Goal: Check status

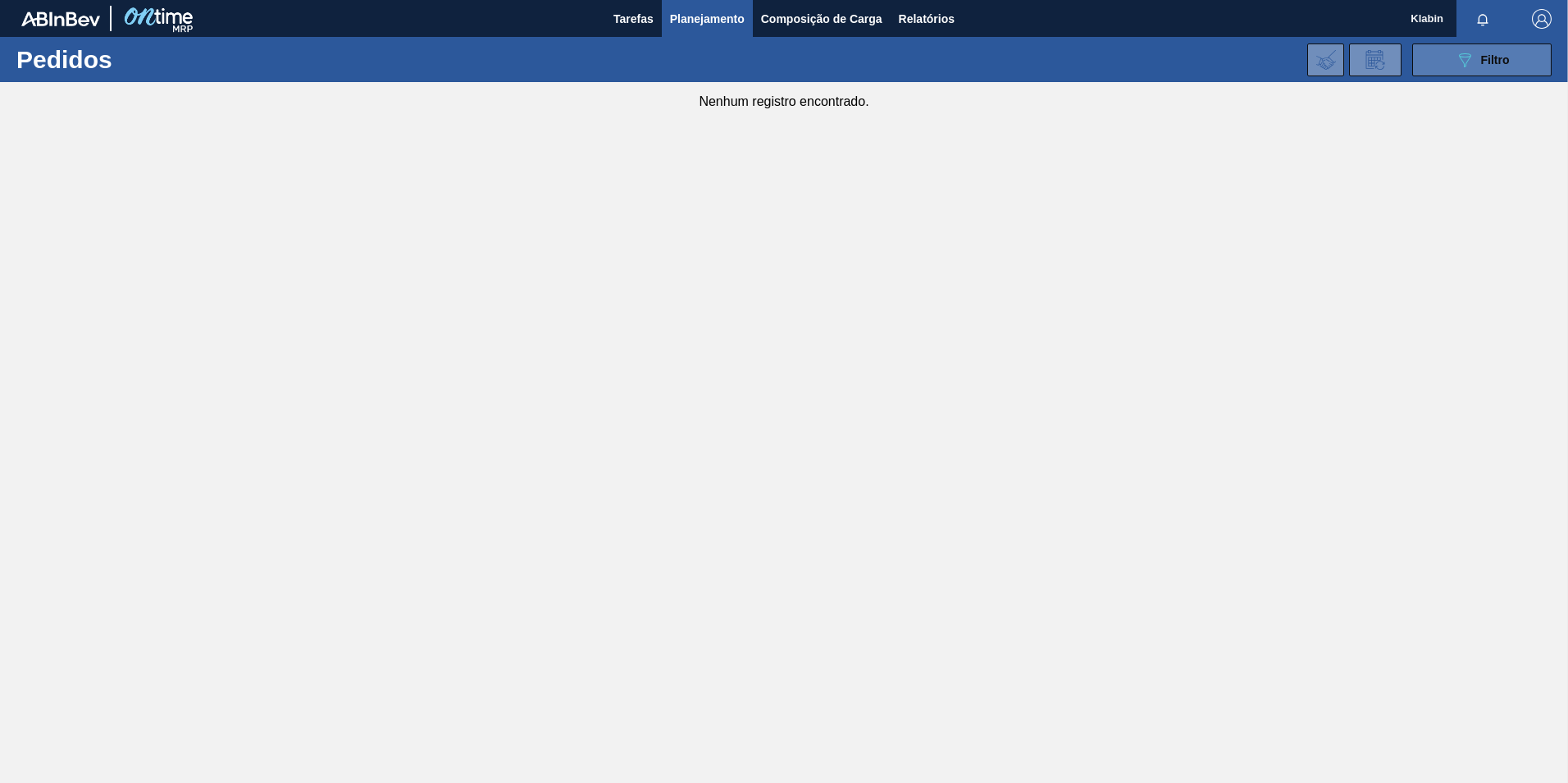
click at [1100, 57] on div "089F7B8B-B2A5-4AFE-B5C0-19BA573D28AC Filtro" at bounding box center [1483, 60] width 55 height 19
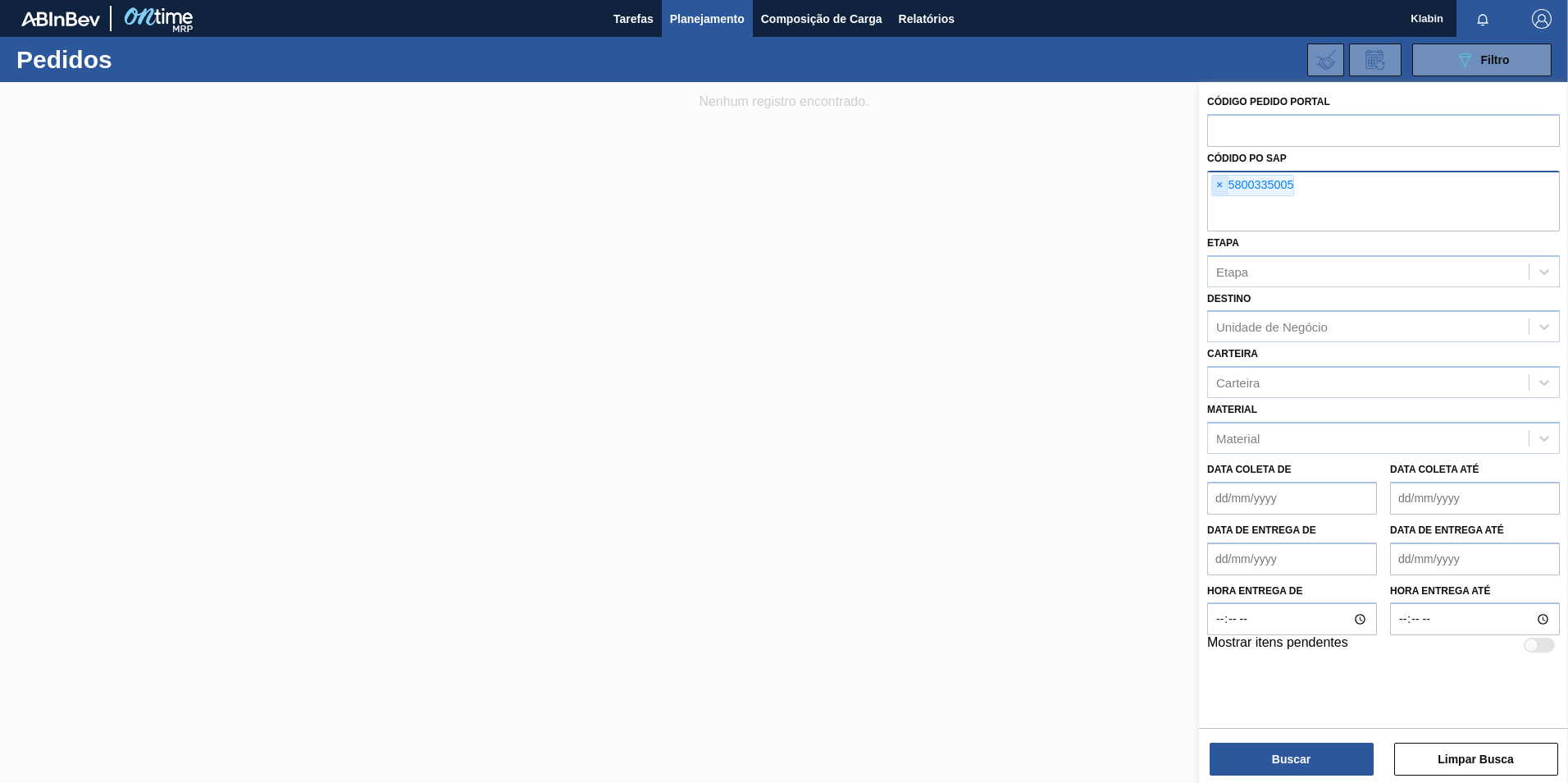
click at [1100, 189] on span "×" at bounding box center [1220, 184] width 16 height 19
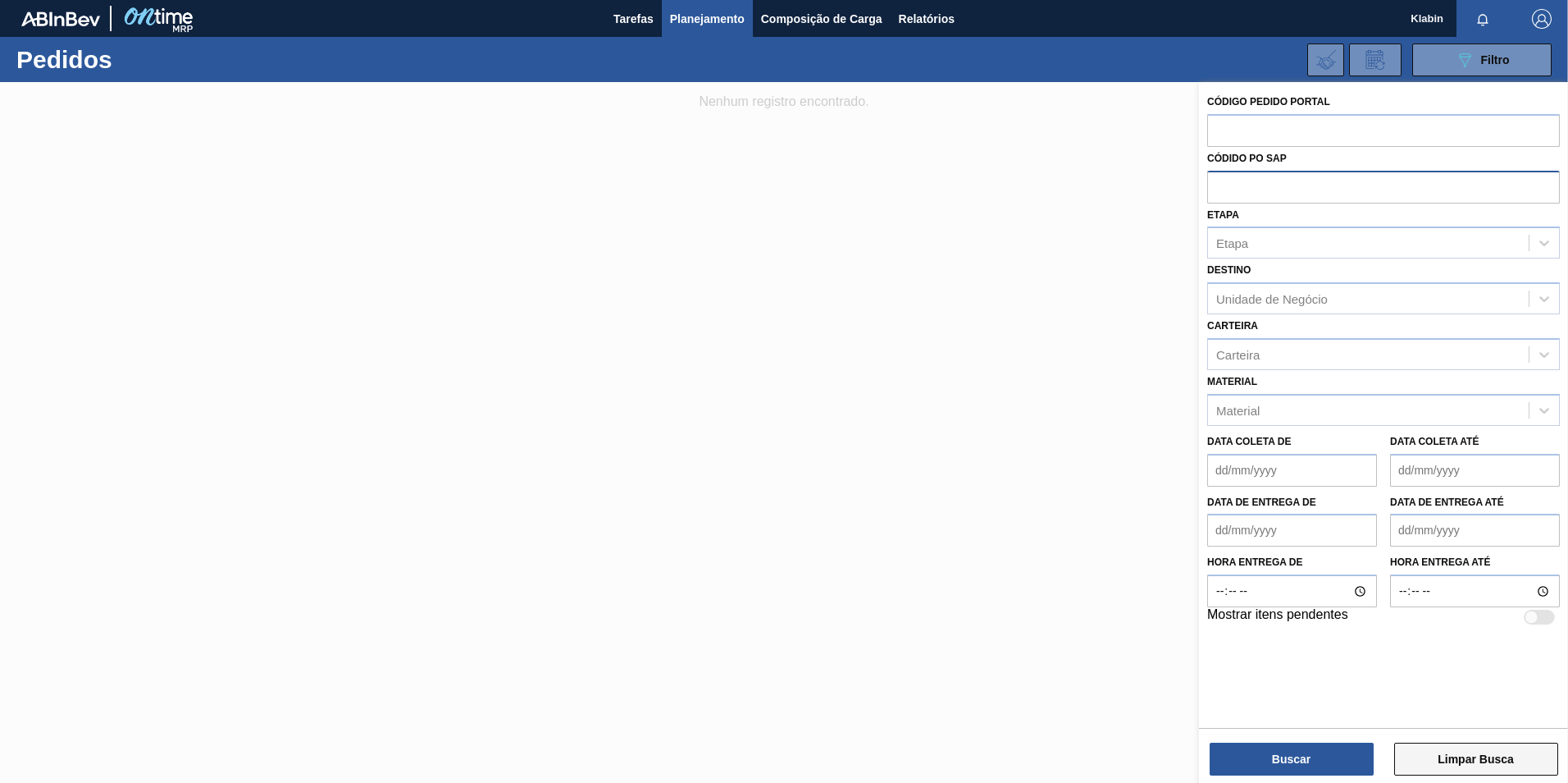
click at [1100, 485] on button "Limpar Busca" at bounding box center [1477, 759] width 164 height 33
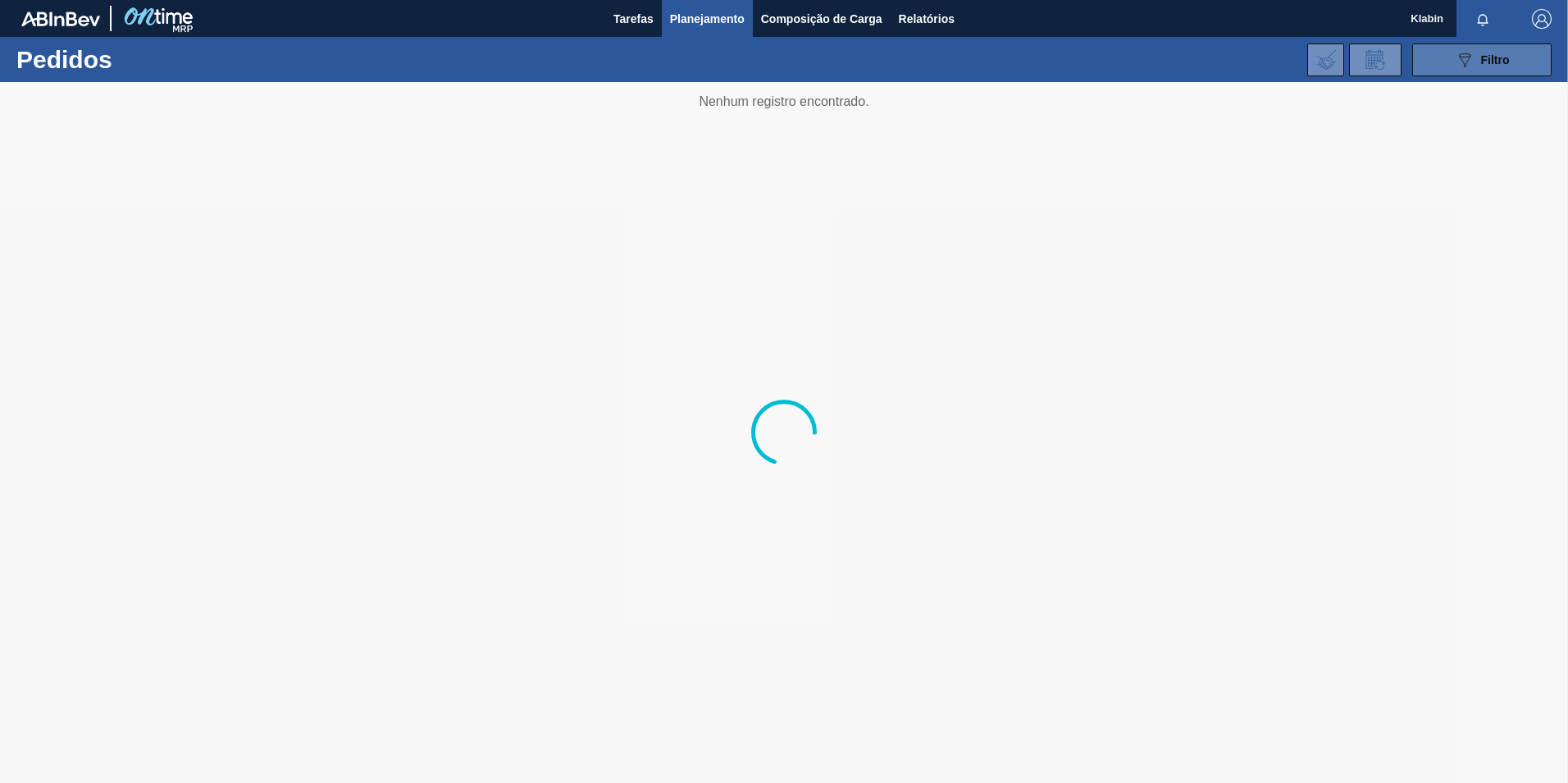
click at [1100, 54] on span "Filtro" at bounding box center [1496, 60] width 28 height 13
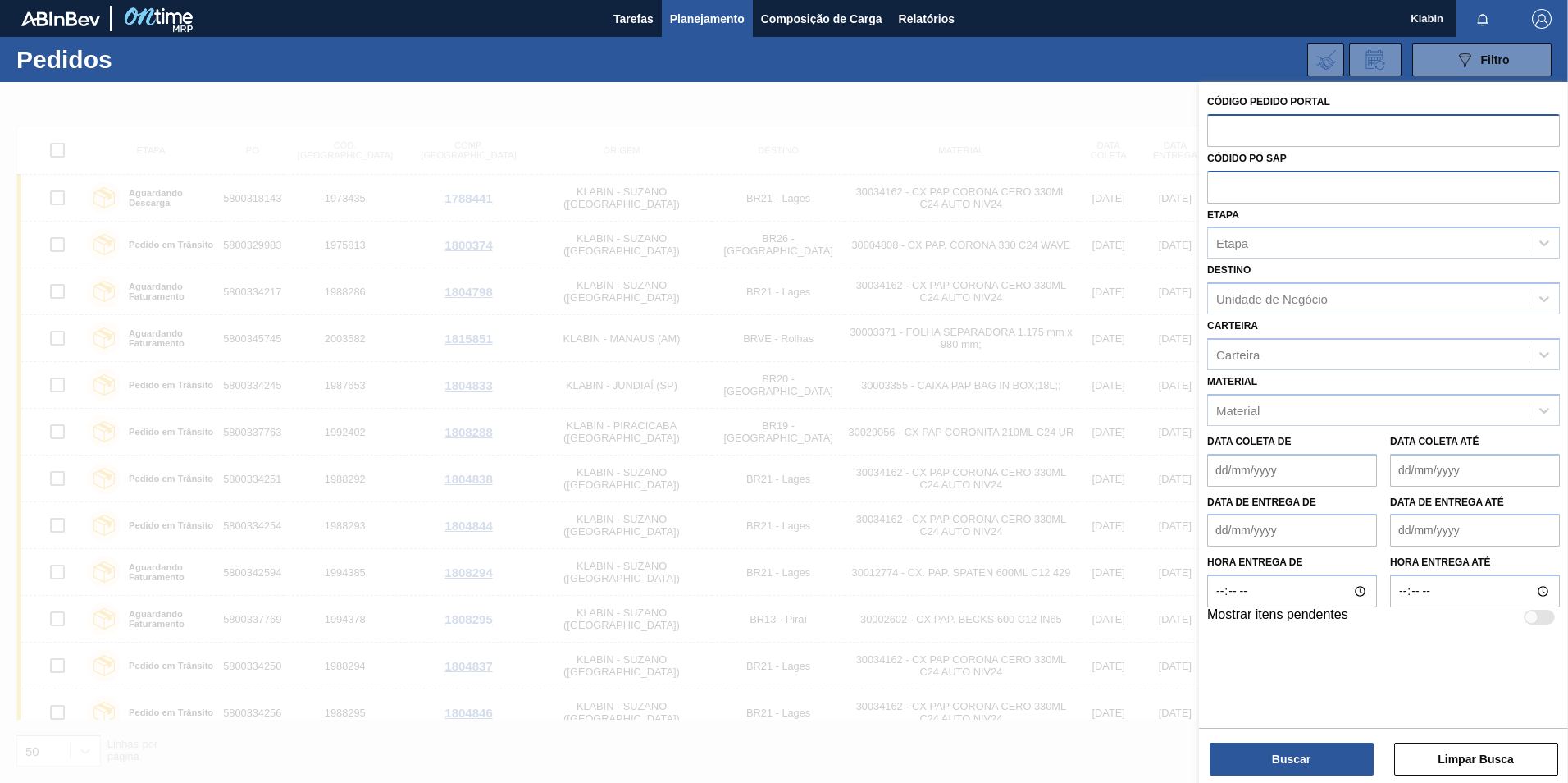
click at [1100, 121] on input "text" at bounding box center [1384, 129] width 353 height 31
click at [1100, 183] on input "text" at bounding box center [1384, 186] width 353 height 31
click at [1100, 251] on div "Etapa" at bounding box center [1369, 243] width 321 height 23
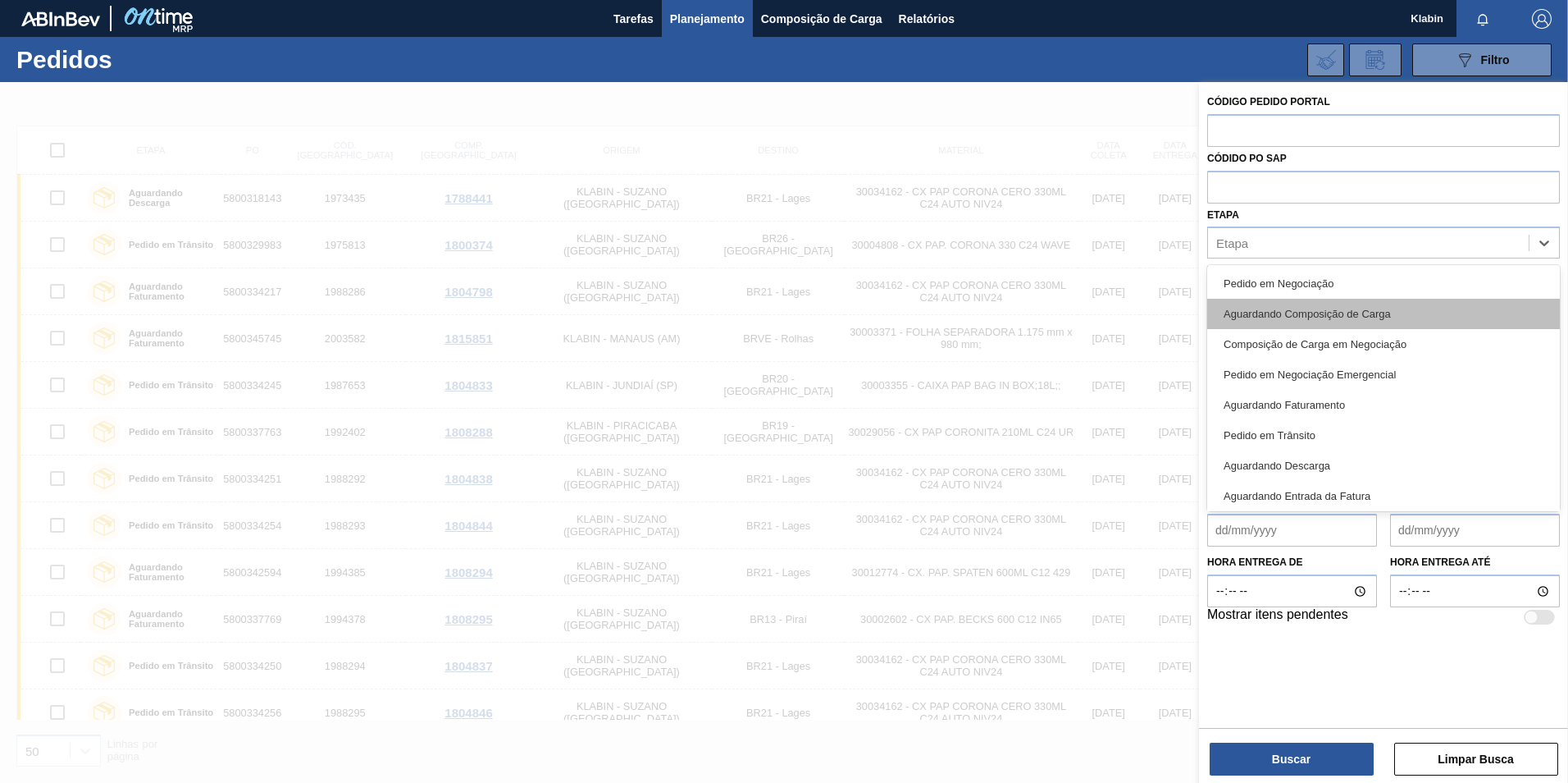
click at [1100, 298] on div "Aguardando Composição de Carga" at bounding box center [1384, 314] width 353 height 30
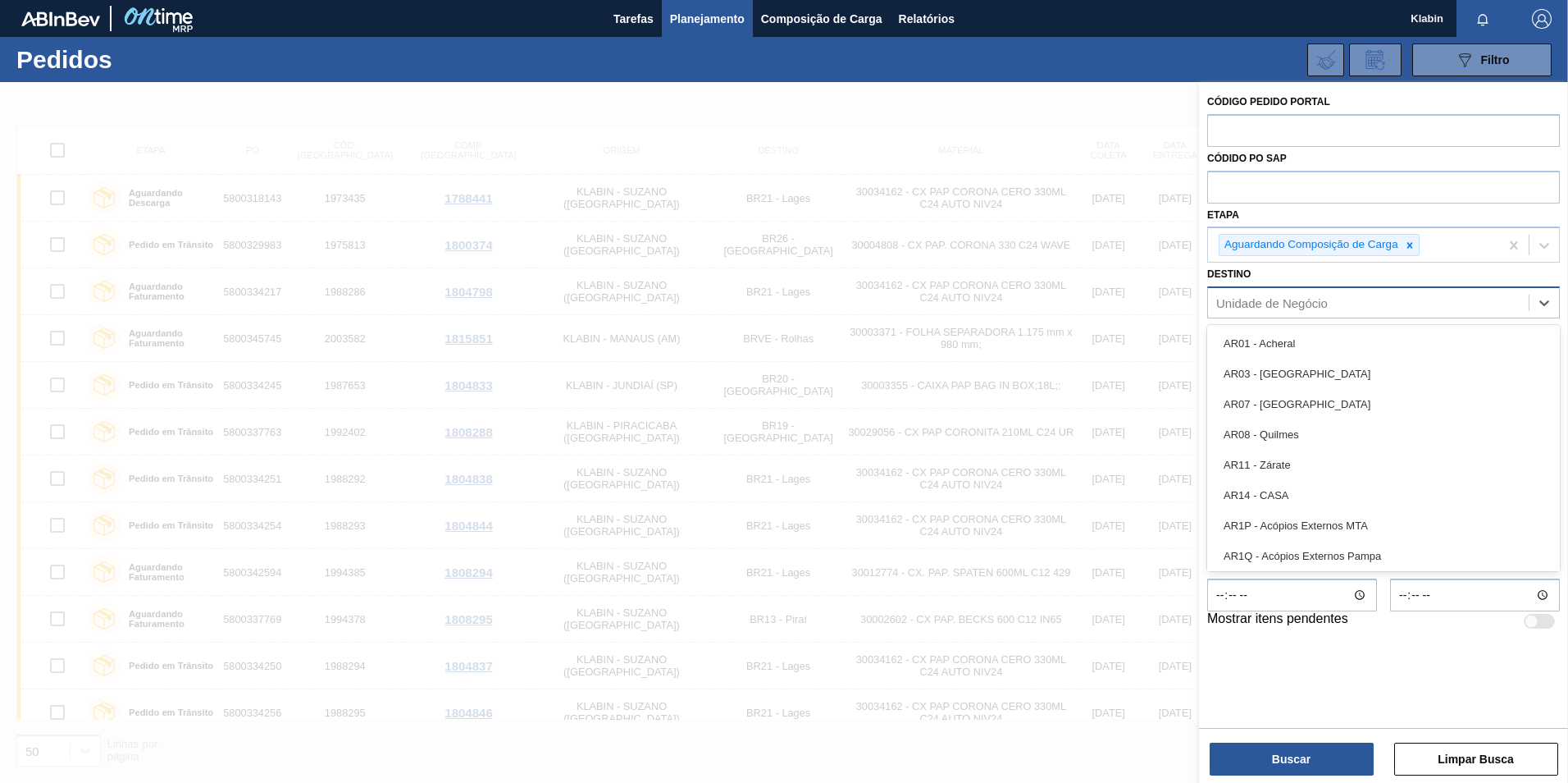
click at [1100, 295] on div "Unidade de Negócio" at bounding box center [1369, 303] width 321 height 23
click at [1100, 251] on div at bounding box center [1410, 245] width 18 height 20
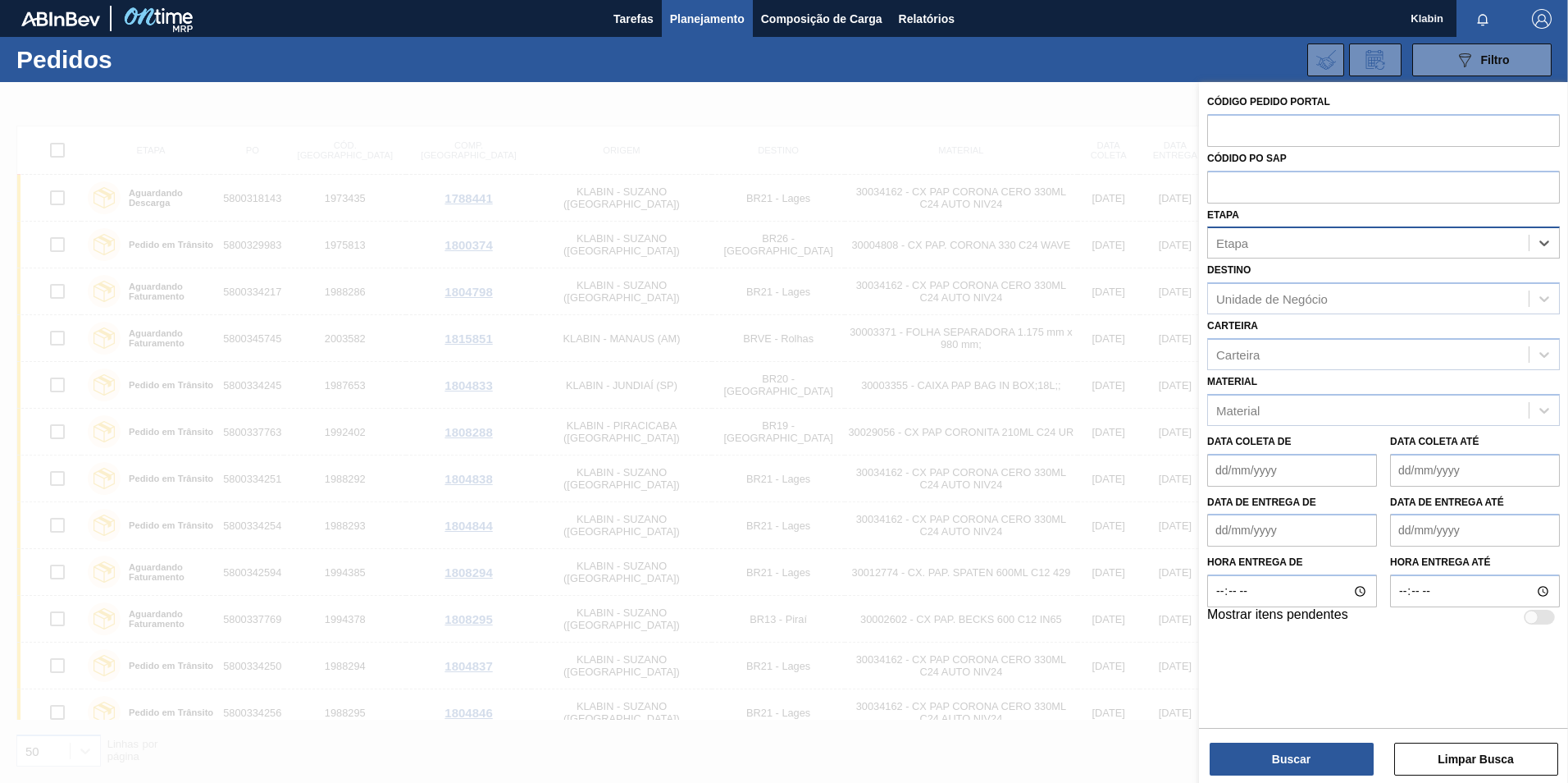
click at [1100, 241] on div "Etapa" at bounding box center [1369, 243] width 321 height 23
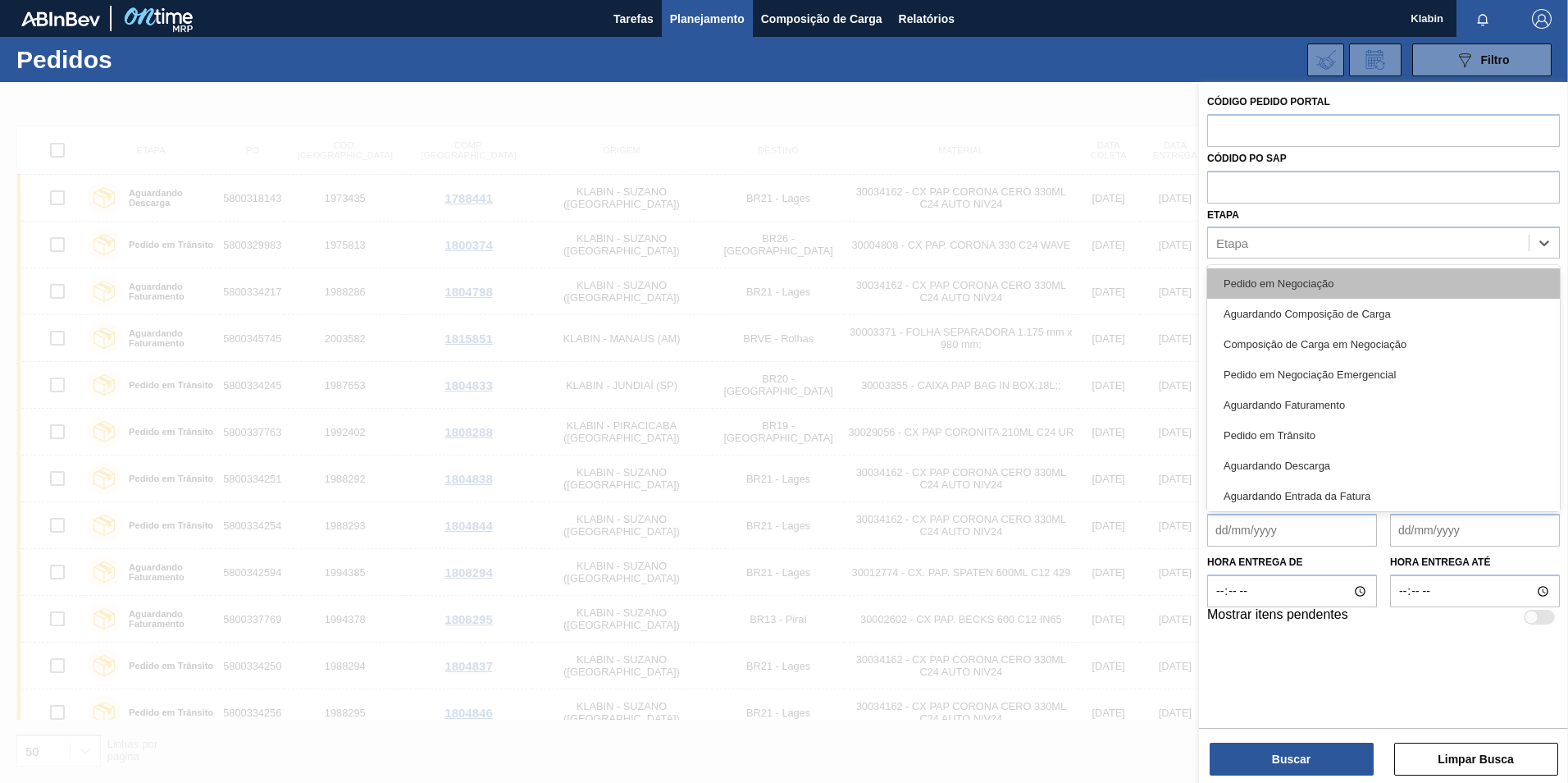
click at [1100, 282] on div "Pedido em Negociação" at bounding box center [1384, 283] width 353 height 30
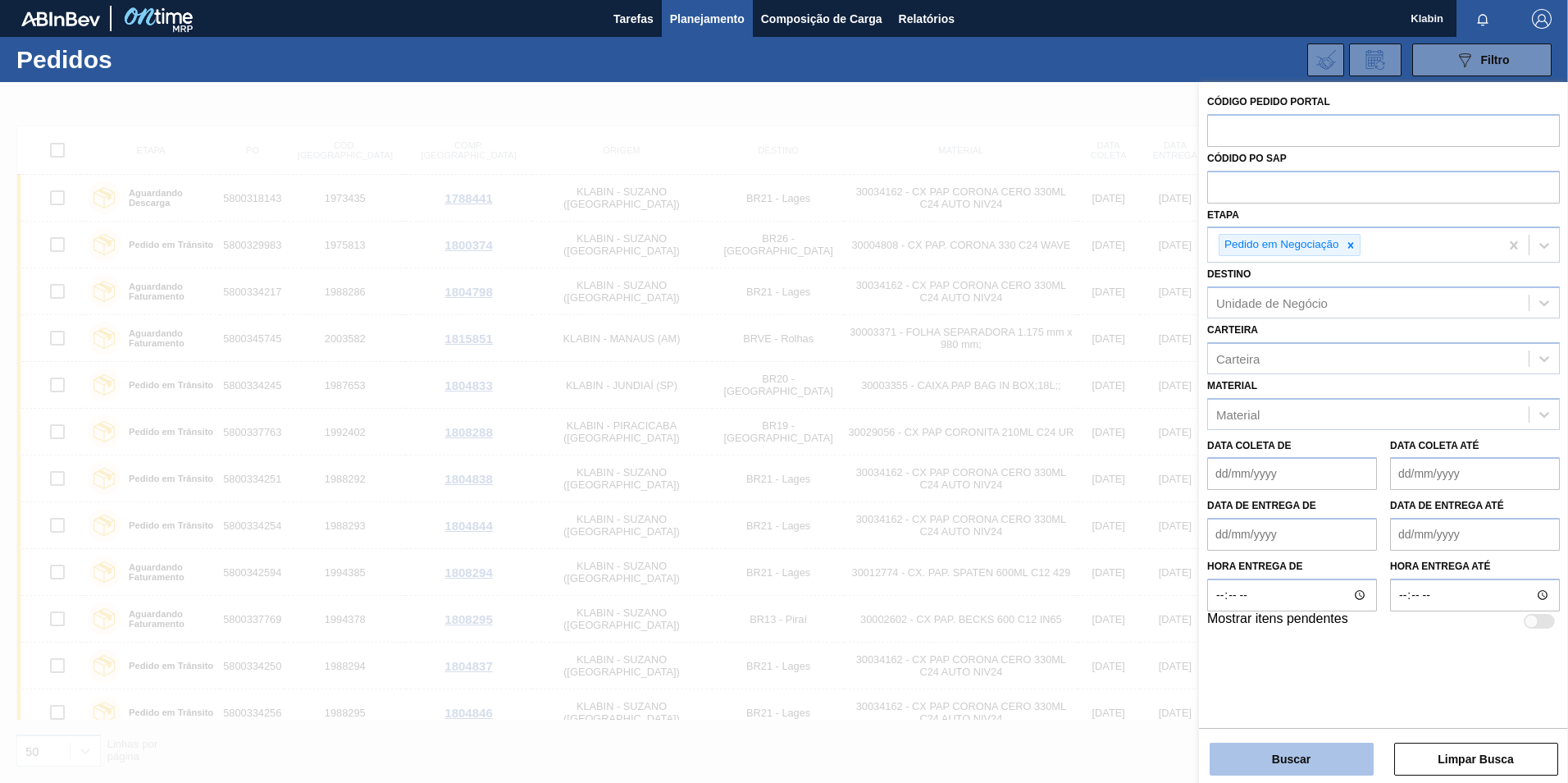
click at [1100, 485] on button "Buscar" at bounding box center [1292, 759] width 164 height 33
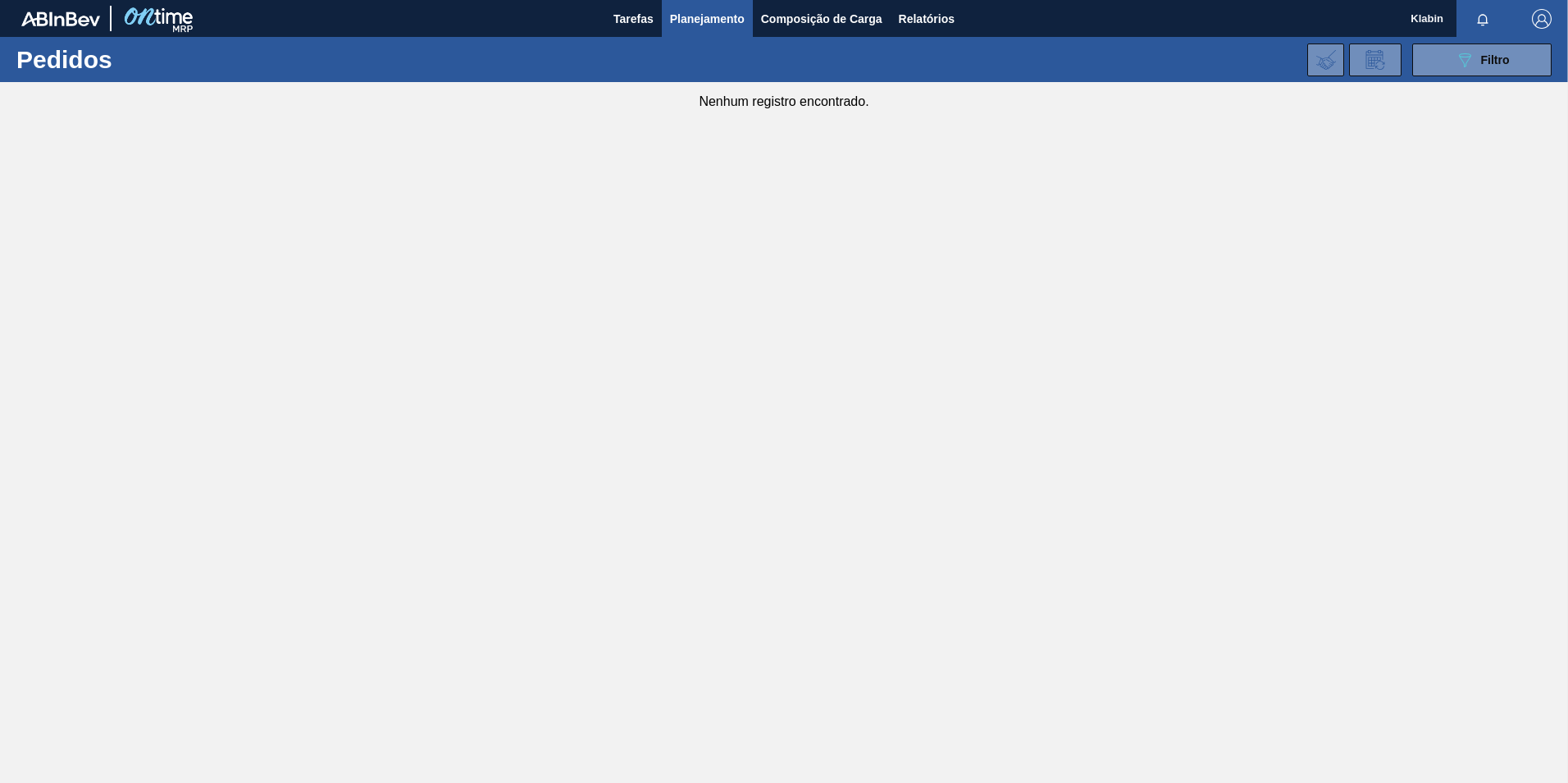
click at [608, 257] on main "Tarefas Planejamento Composição de Carga Relatórios Klabin Marcar todas como li…" at bounding box center [784, 392] width 1568 height 783
